Goal: Check status: Check status

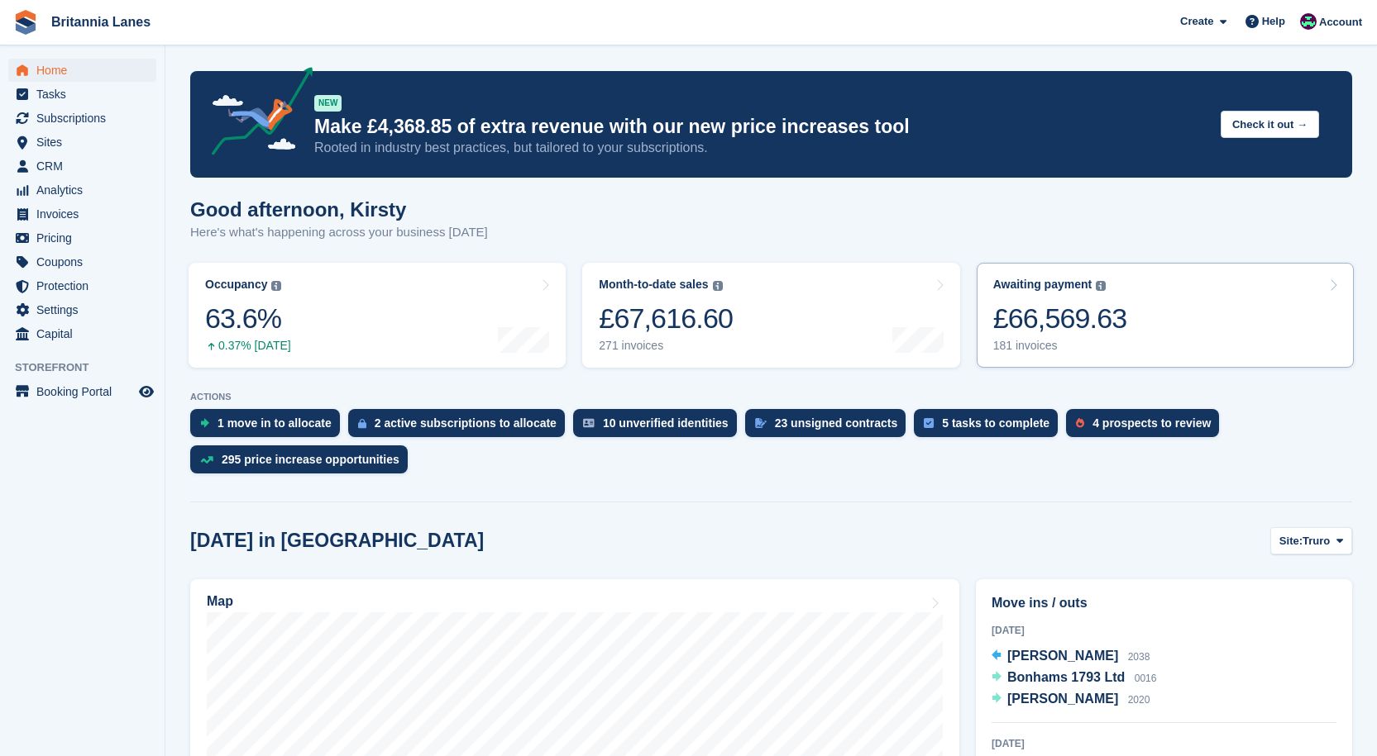
click at [1129, 318] on link "Awaiting payment The total outstanding balance on all open invoices. £66,569.63…" at bounding box center [1164, 315] width 377 height 105
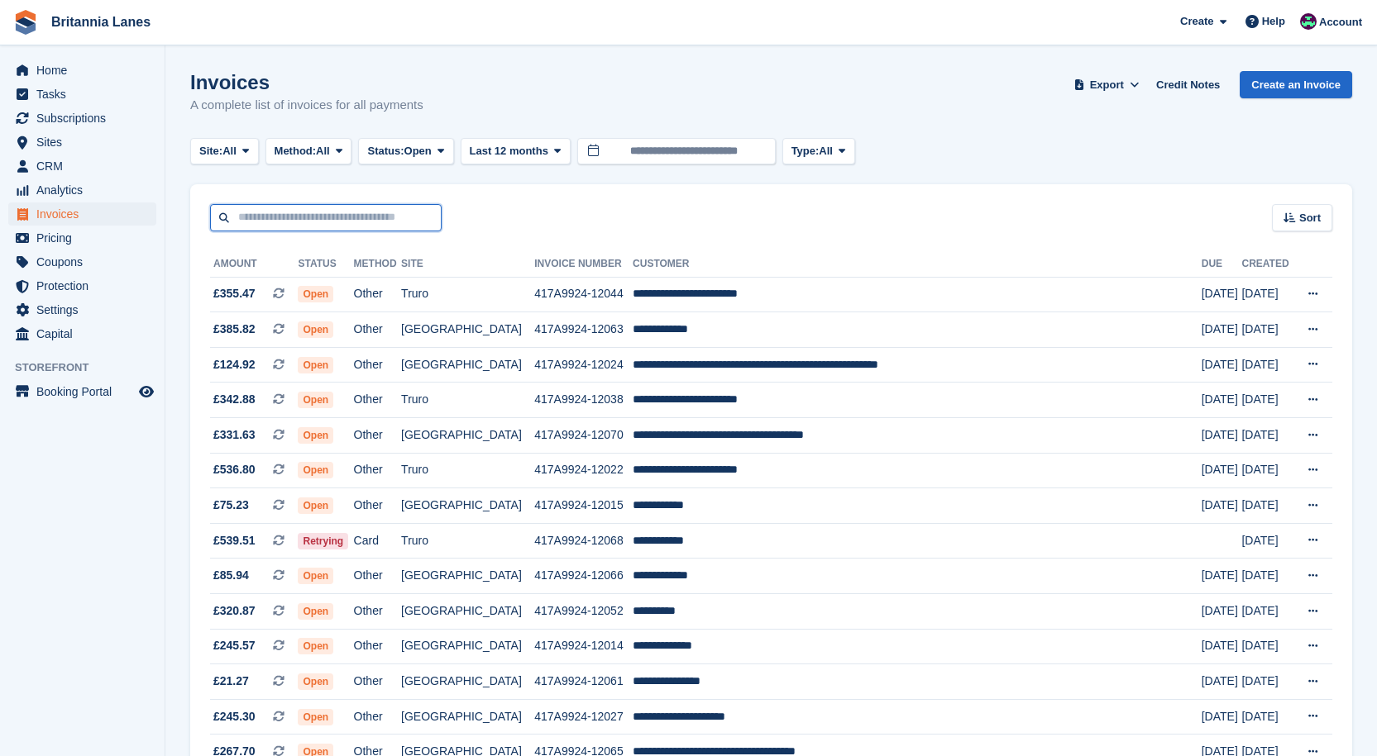
click at [393, 222] on input "text" at bounding box center [325, 217] width 231 height 27
type input "******"
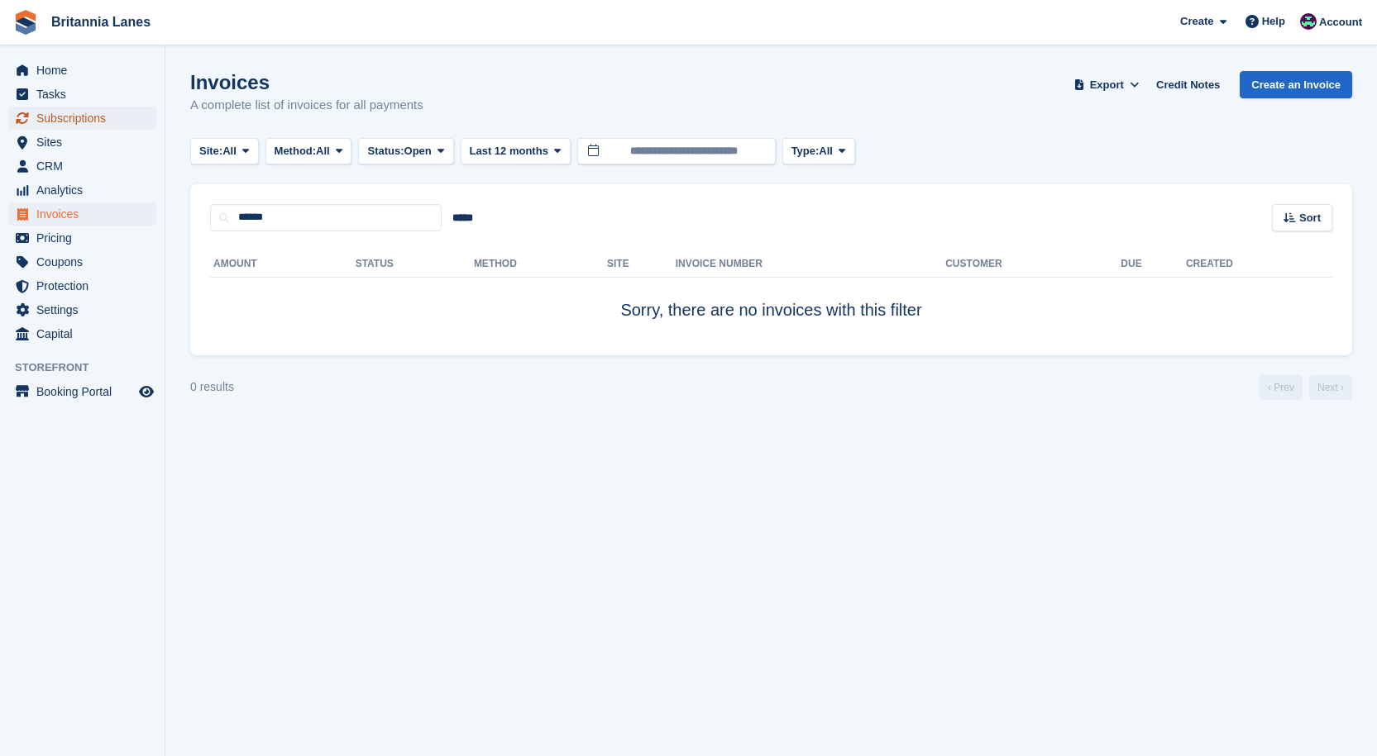
click at [114, 114] on span "Subscriptions" at bounding box center [85, 118] width 99 height 23
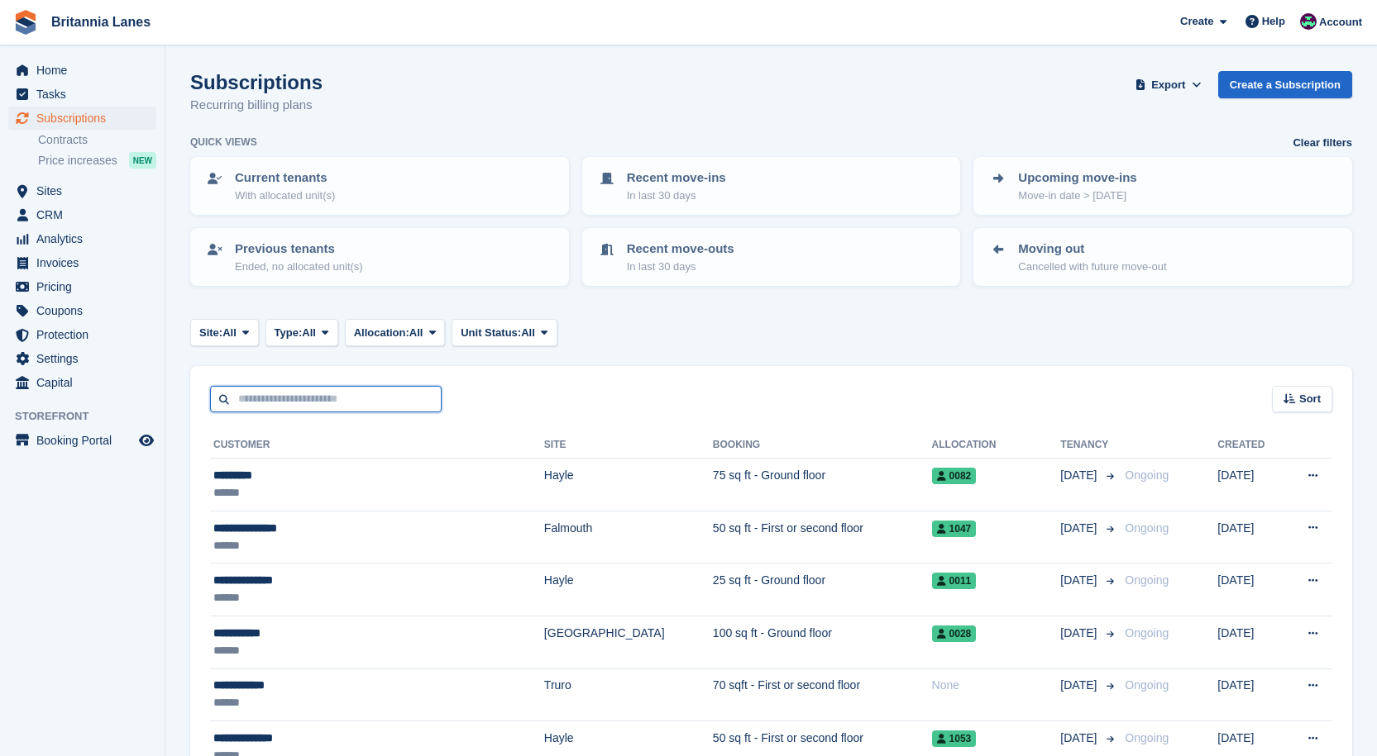
click at [291, 406] on input "text" at bounding box center [325, 399] width 231 height 27
type input "******"
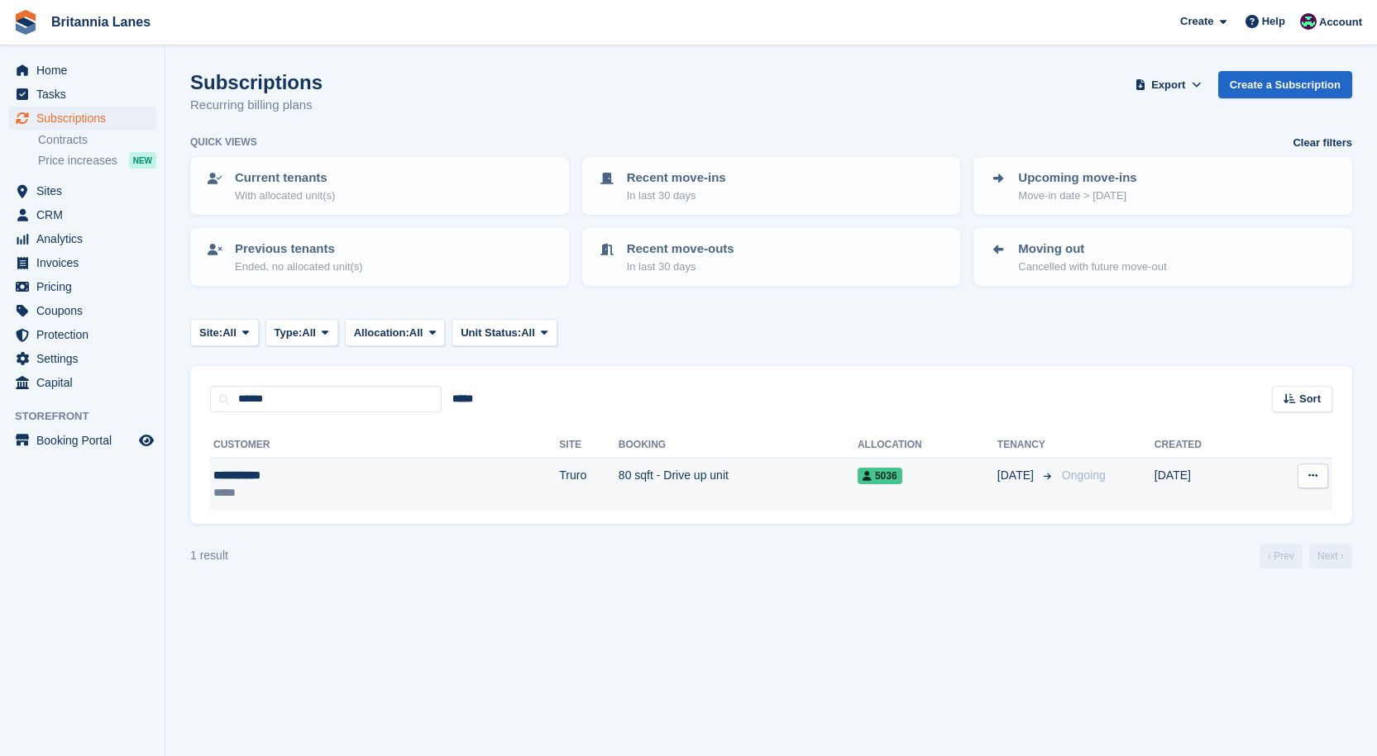
click at [618, 494] on td "80 sqft - Drive up unit" at bounding box center [737, 485] width 239 height 52
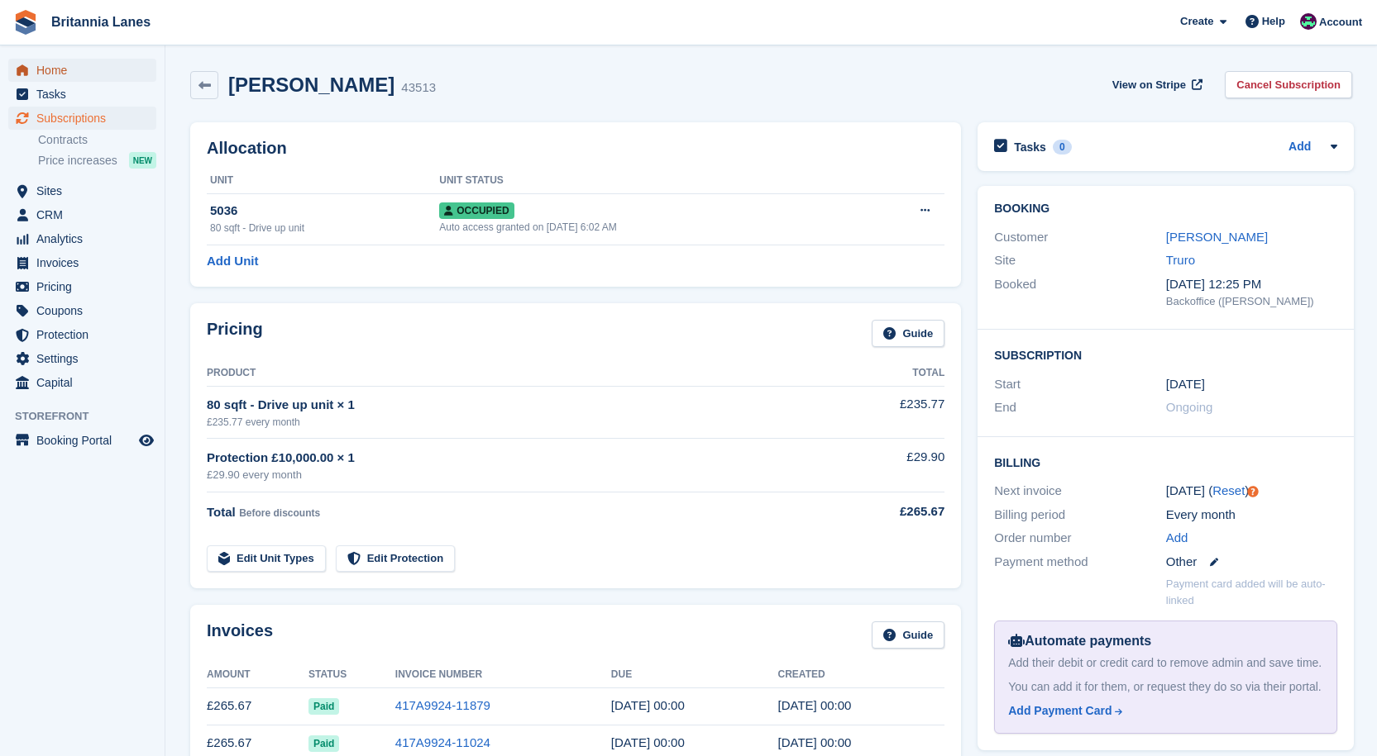
drag, startPoint x: 71, startPoint y: 69, endPoint x: 108, endPoint y: 73, distance: 37.4
click at [71, 69] on span "Home" at bounding box center [85, 70] width 99 height 23
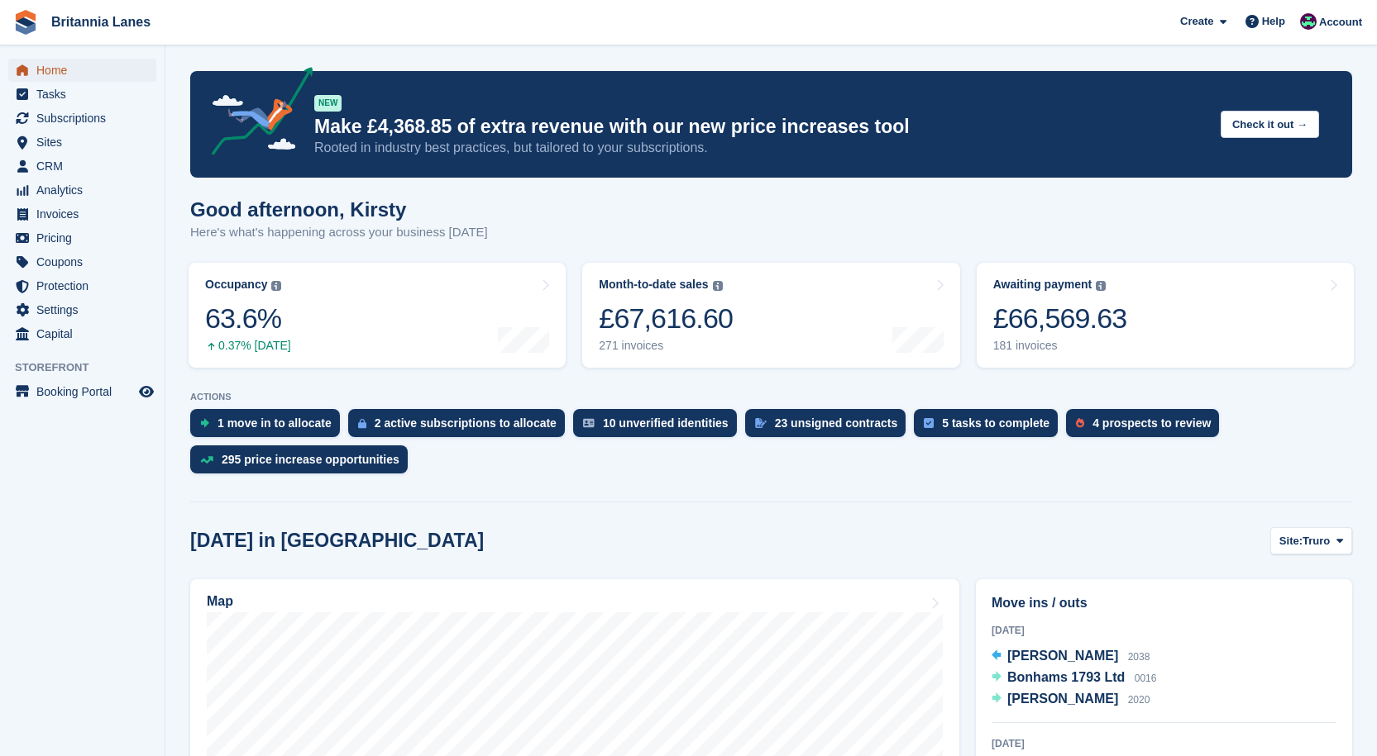
drag, startPoint x: 74, startPoint y: 66, endPoint x: 101, endPoint y: 55, distance: 28.6
click at [74, 66] on span "Home" at bounding box center [85, 70] width 99 height 23
click at [55, 74] on span "Home" at bounding box center [85, 70] width 99 height 23
click at [69, 67] on span "Home" at bounding box center [85, 70] width 99 height 23
click at [38, 72] on span "Home" at bounding box center [85, 70] width 99 height 23
